Goal: Information Seeking & Learning: Learn about a topic

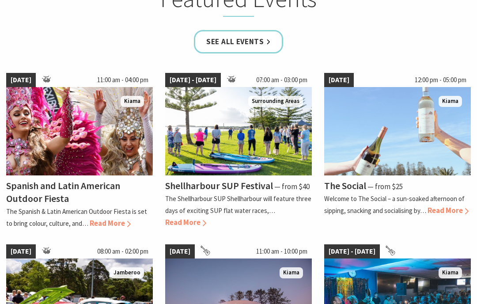
scroll to position [571, 0]
click at [353, 155] on img at bounding box center [397, 131] width 147 height 88
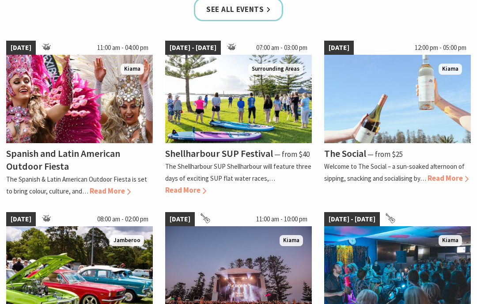
scroll to position [671, 0]
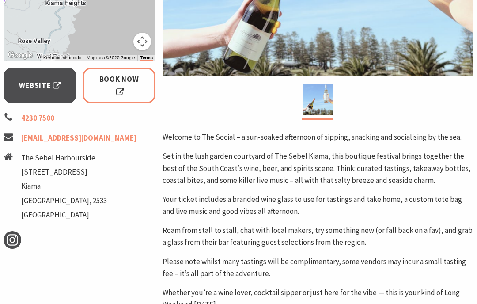
scroll to position [289, 0]
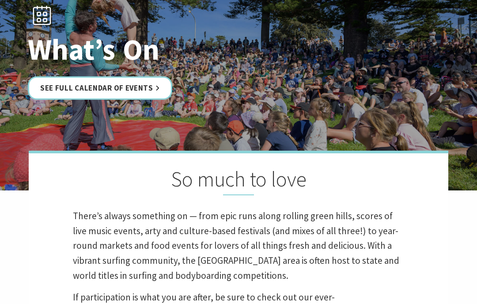
scroll to position [76, 0]
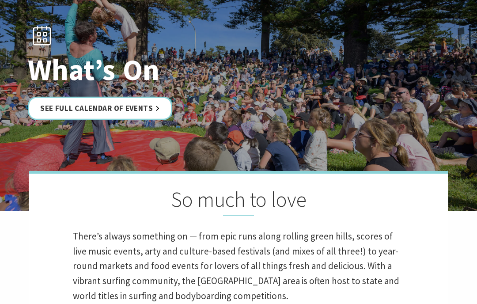
click at [67, 112] on link "See Full Calendar of Events" at bounding box center [100, 107] width 144 height 23
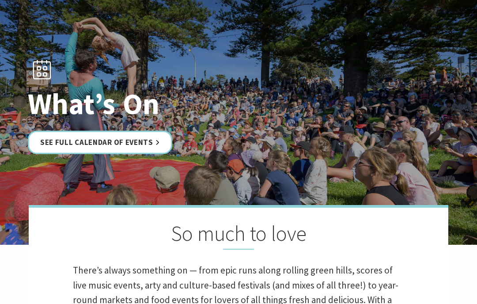
scroll to position [0, 0]
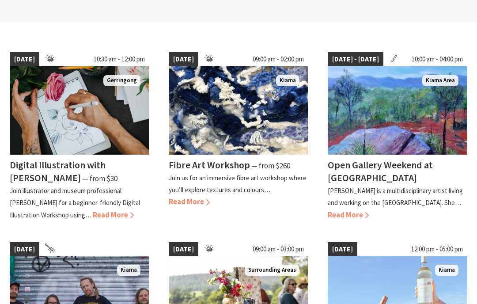
scroll to position [220, 0]
click at [345, 177] on h4 "Open Gallery Weekend at [GEOGRAPHIC_DATA]" at bounding box center [380, 170] width 105 height 25
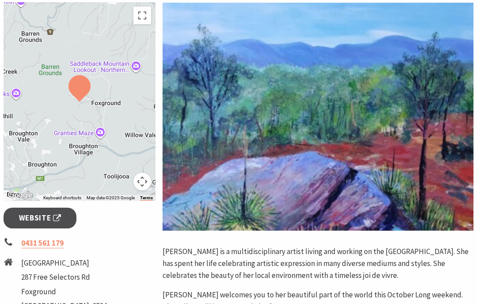
scroll to position [179, 0]
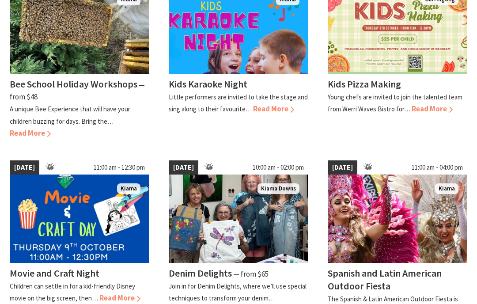
scroll to position [693, 0]
